Goal: Information Seeking & Learning: Learn about a topic

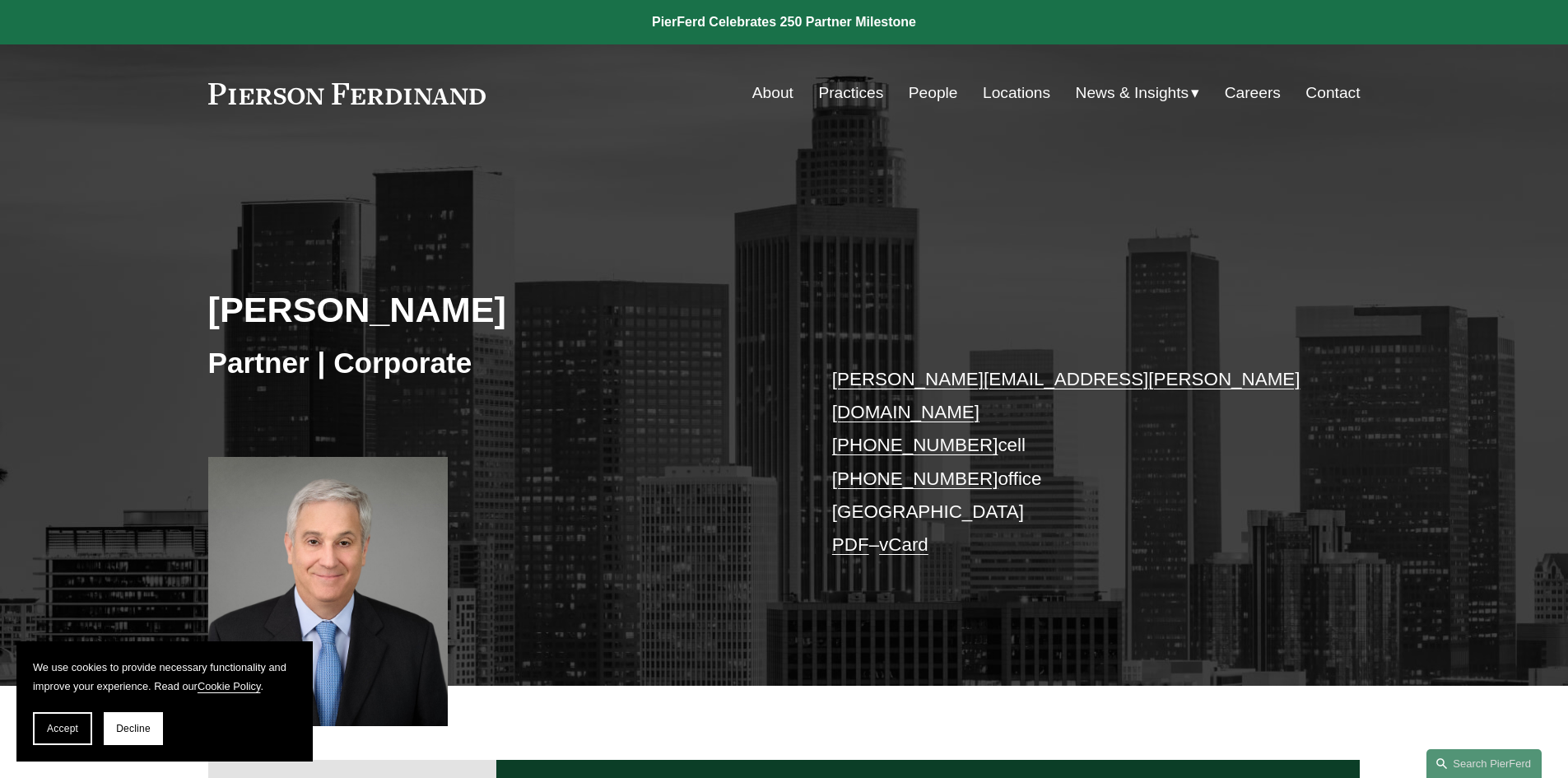
click at [931, 93] on link "People" at bounding box center [934, 93] width 50 height 31
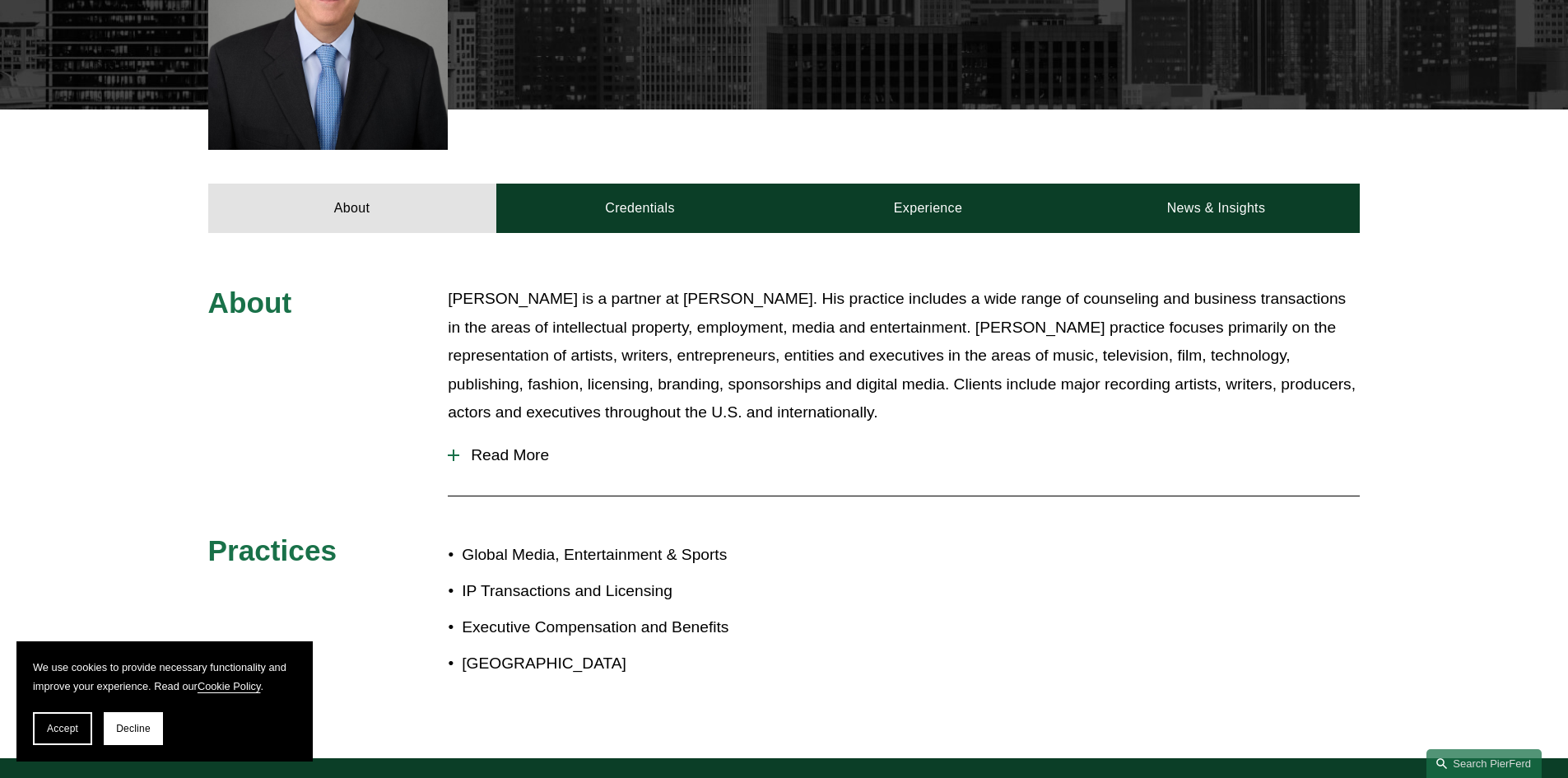
scroll to position [659, 0]
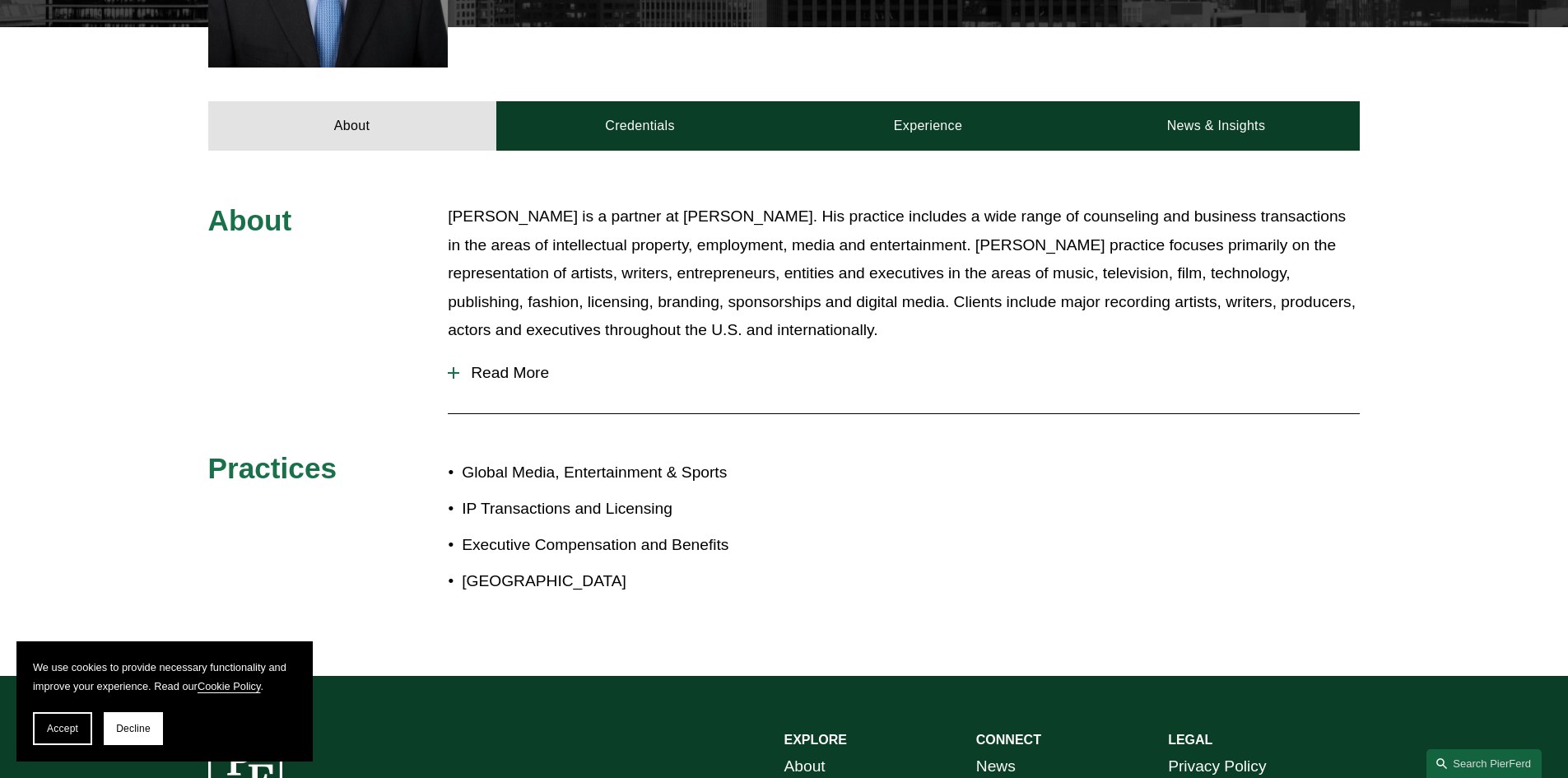
click at [455, 372] on div at bounding box center [454, 373] width 12 height 2
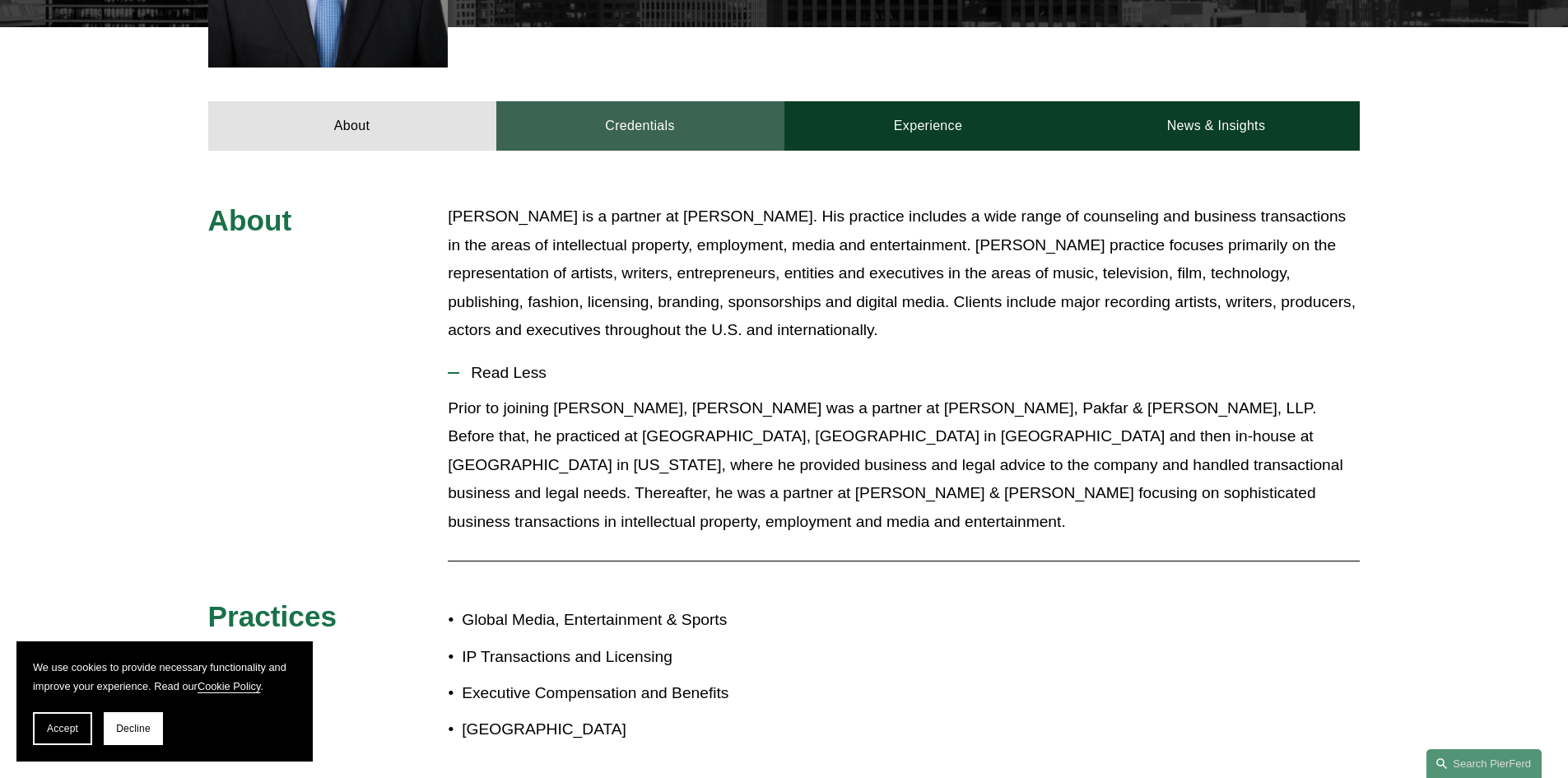
click at [638, 117] on link "Credentials" at bounding box center [641, 126] width 288 height 50
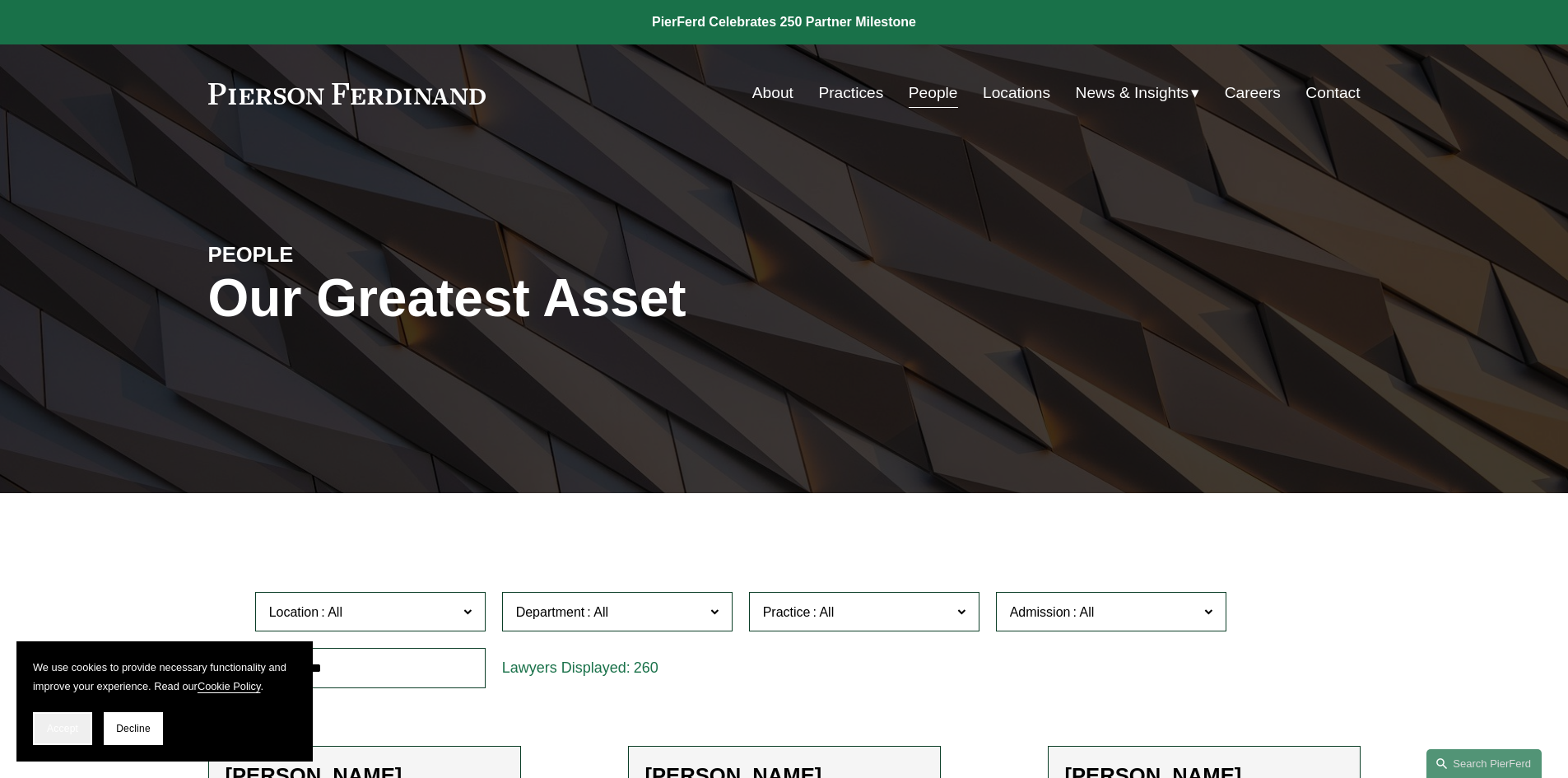
click at [70, 718] on button "Accept" at bounding box center [63, 729] width 60 height 33
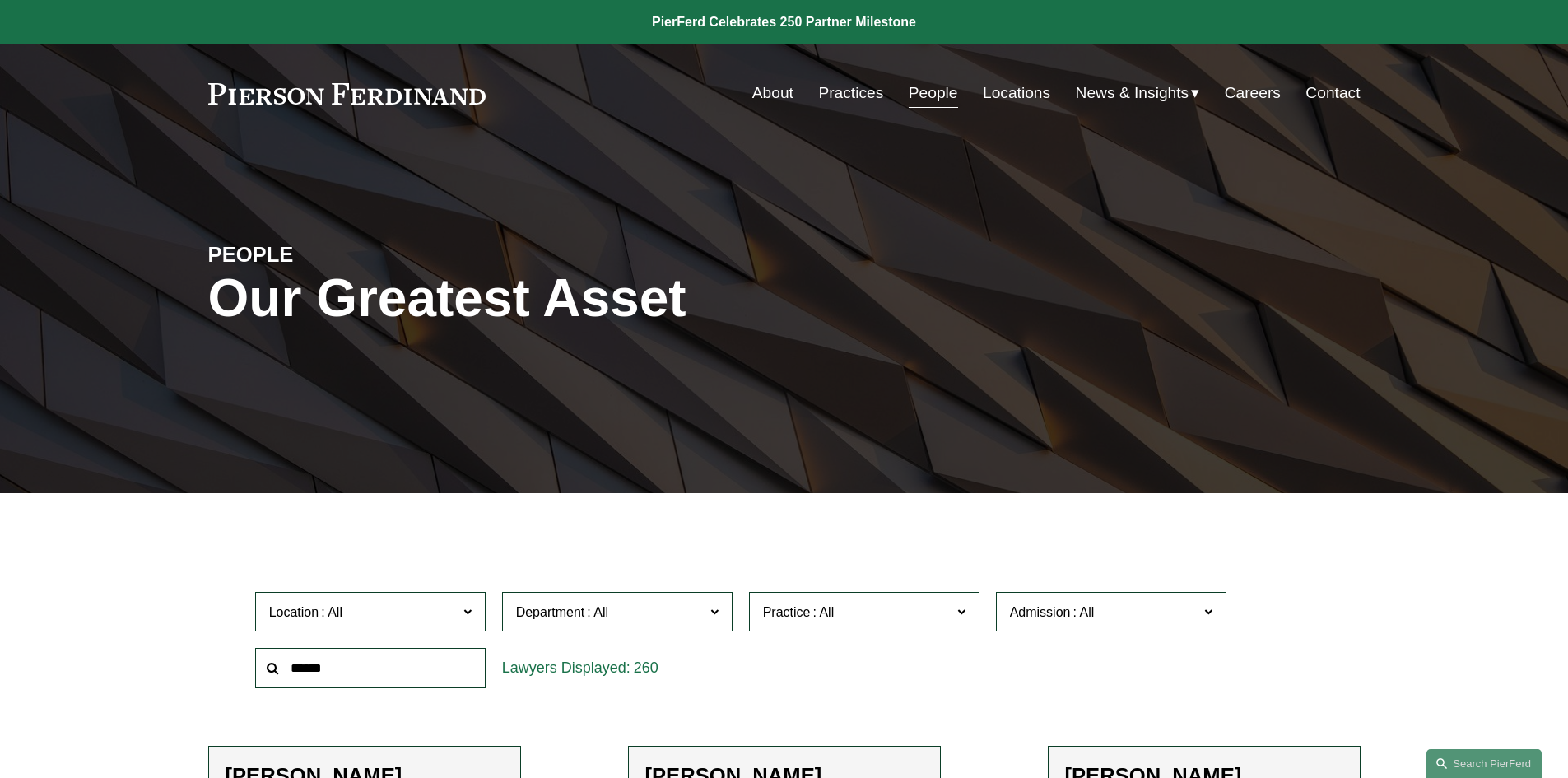
click at [438, 599] on label "Location" at bounding box center [370, 612] width 231 height 41
click at [0, 0] on link "[GEOGRAPHIC_DATA]" at bounding box center [0, 0] width 0 height 0
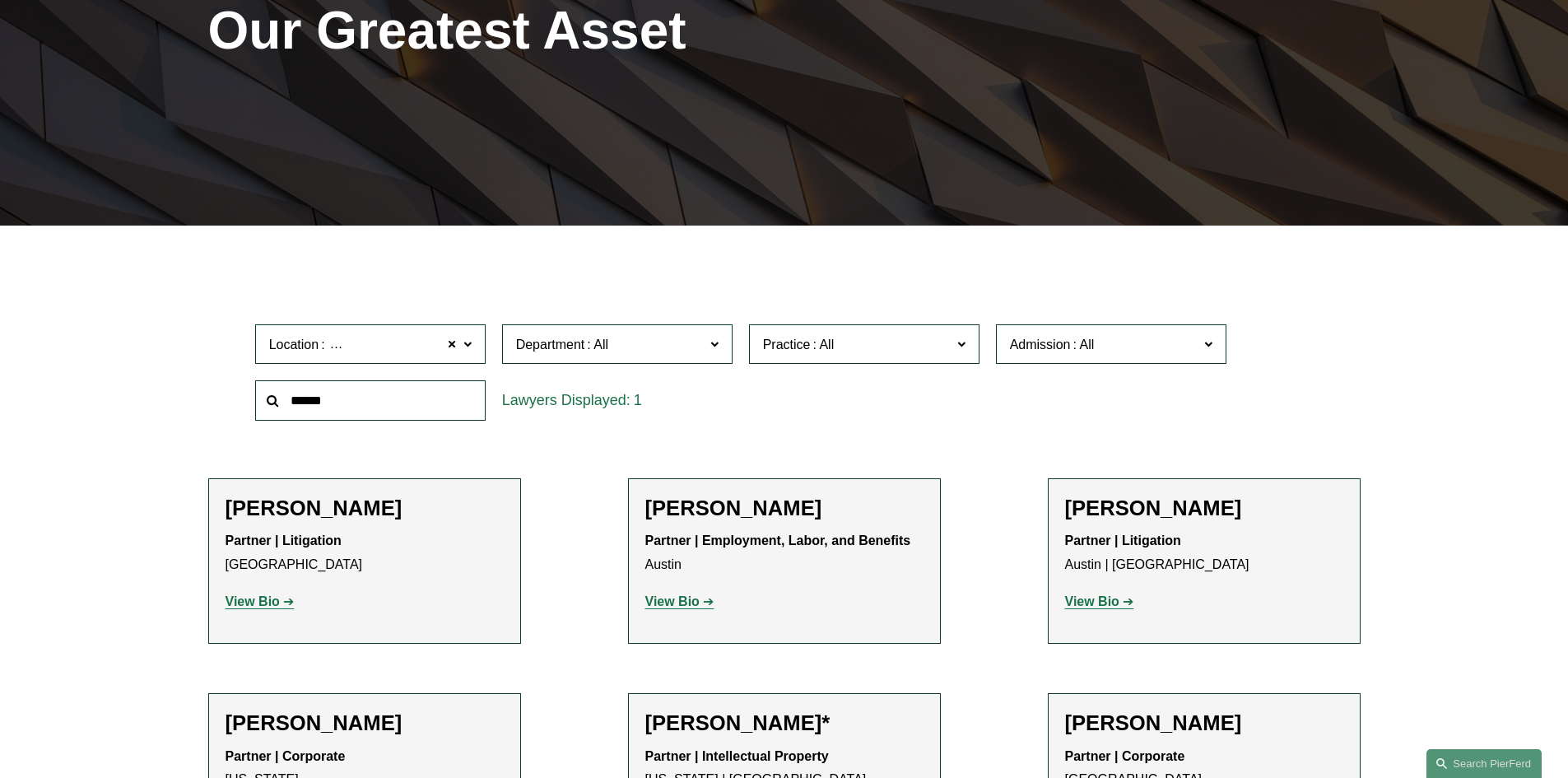
scroll to position [329, 0]
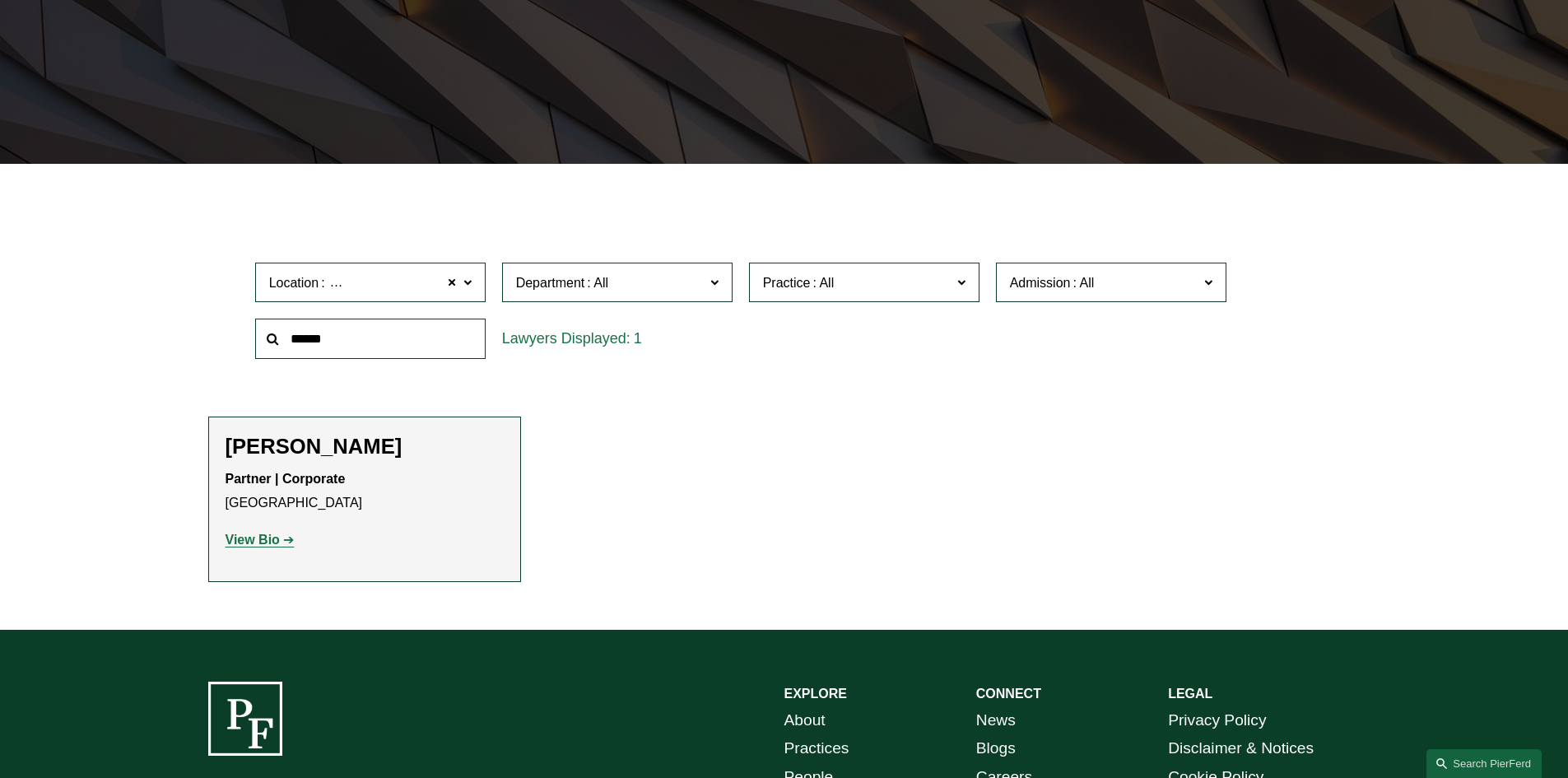
click at [469, 279] on span at bounding box center [467, 282] width 8 height 21
click at [0, 0] on link "[GEOGRAPHIC_DATA]" at bounding box center [0, 0] width 0 height 0
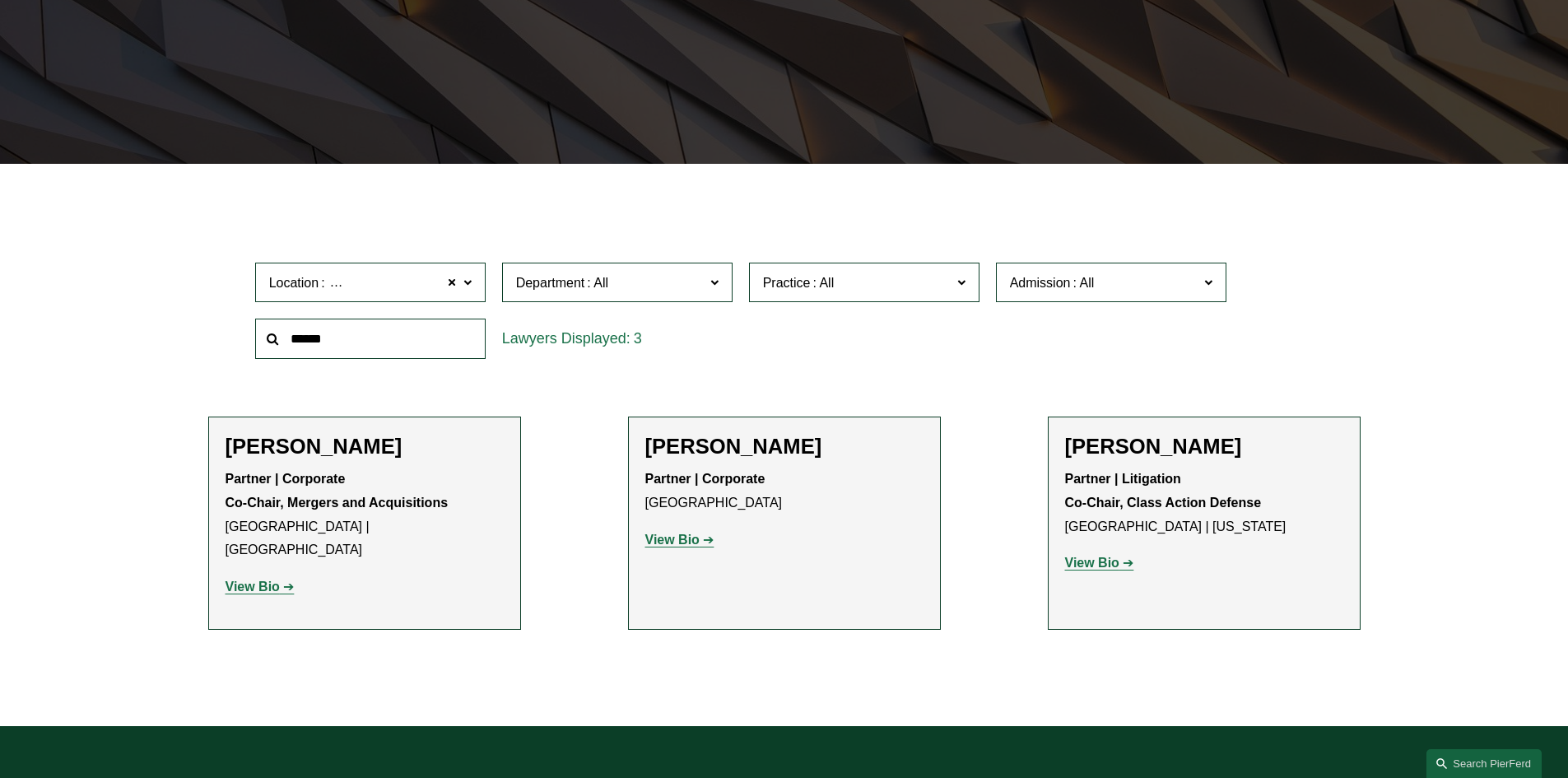
click at [469, 284] on span at bounding box center [467, 282] width 8 height 21
click at [0, 0] on link "[US_STATE]" at bounding box center [0, 0] width 0 height 0
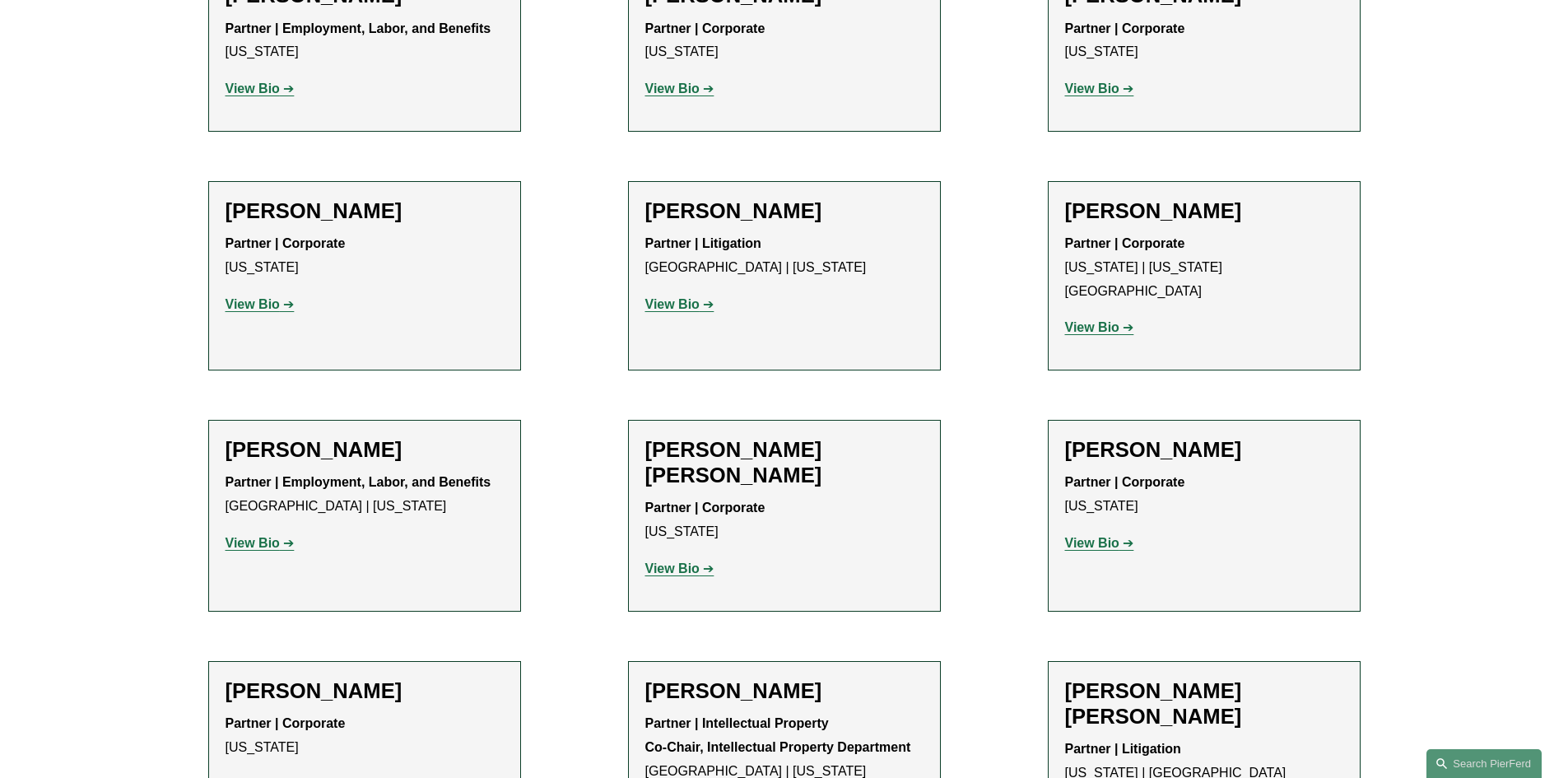
scroll to position [2882, 0]
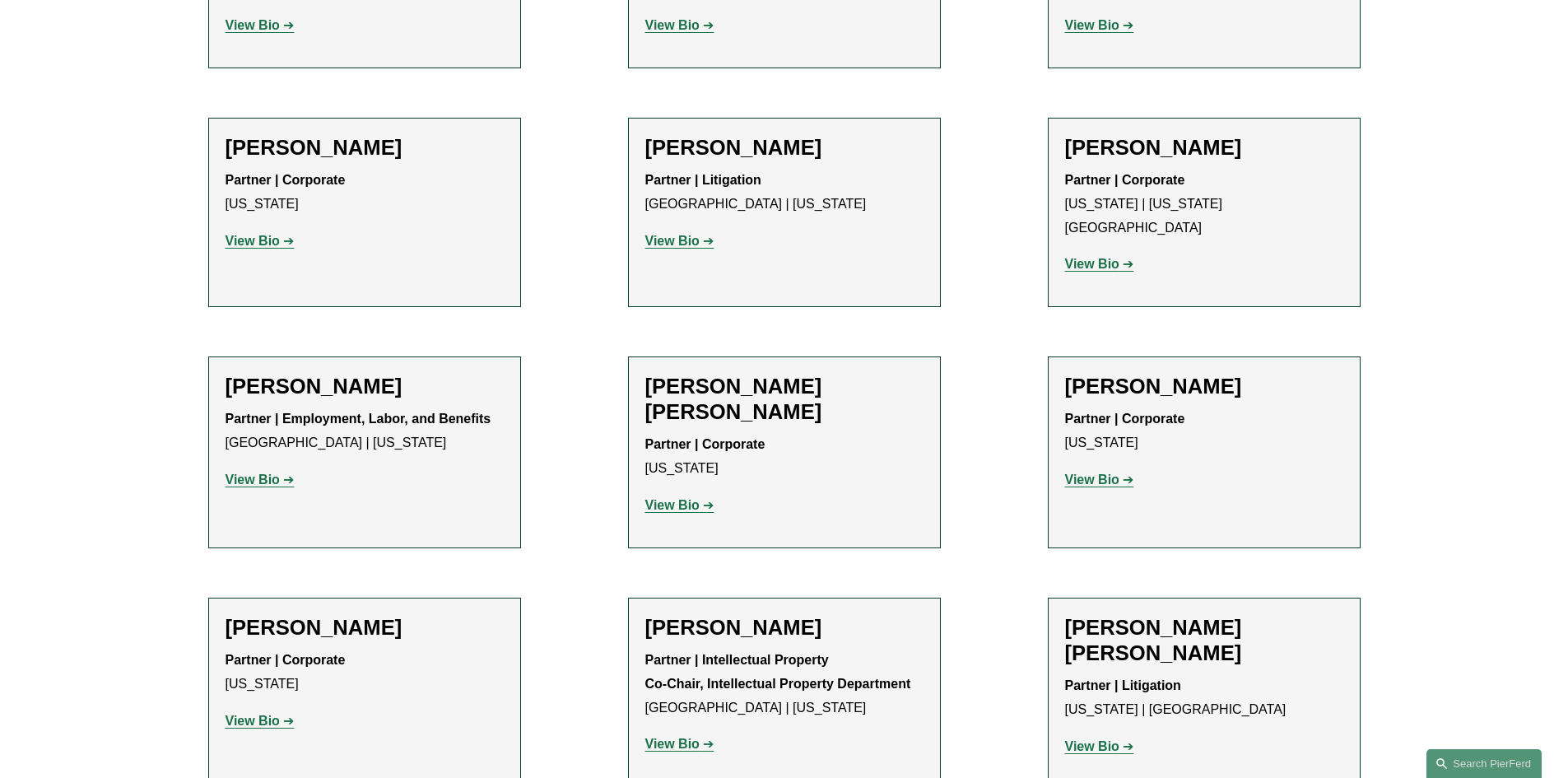
click at [1083, 473] on strong "View Bio" at bounding box center [1093, 480] width 55 height 14
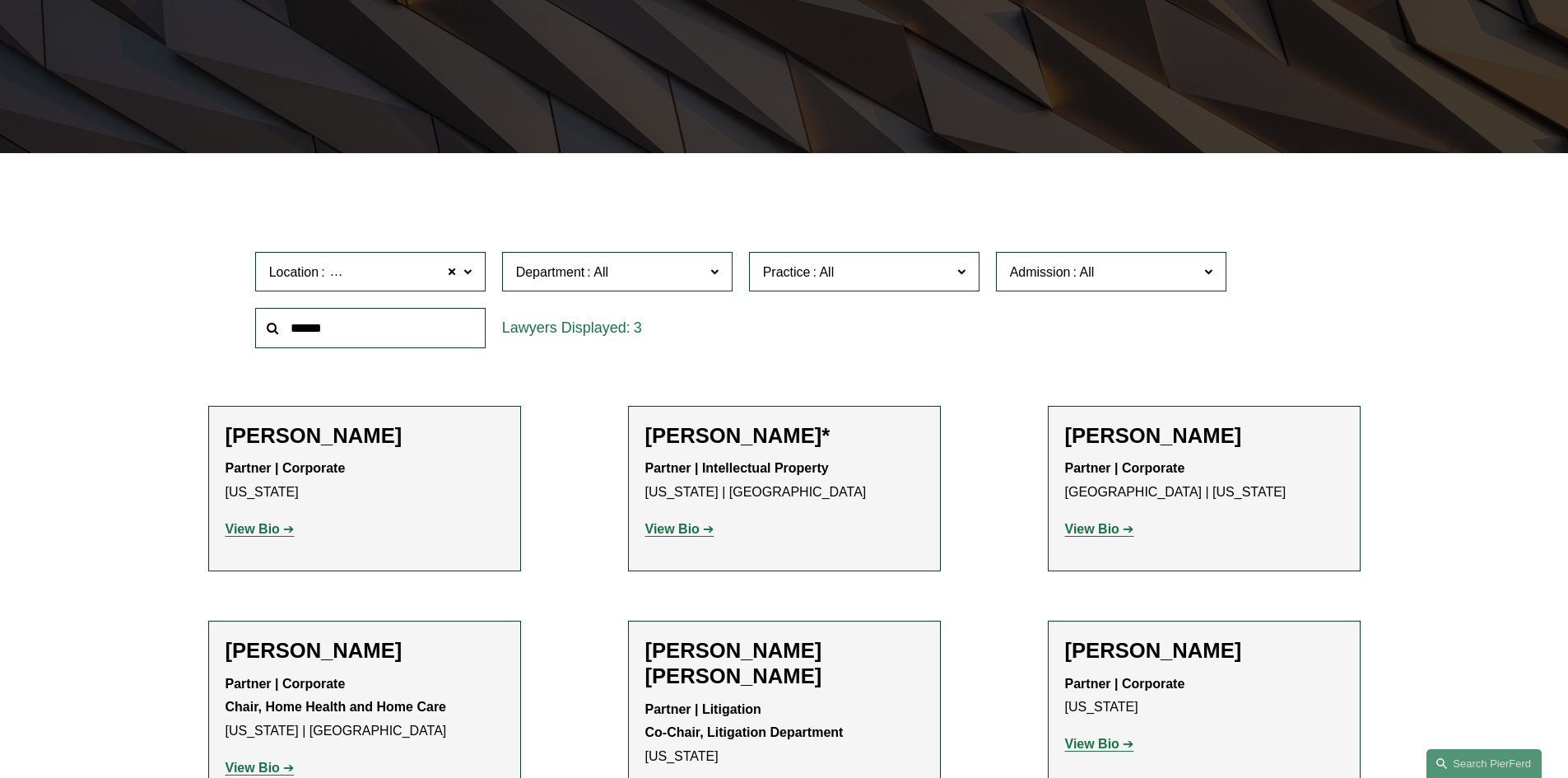
scroll to position [329, 0]
